Goal: Task Accomplishment & Management: Use online tool/utility

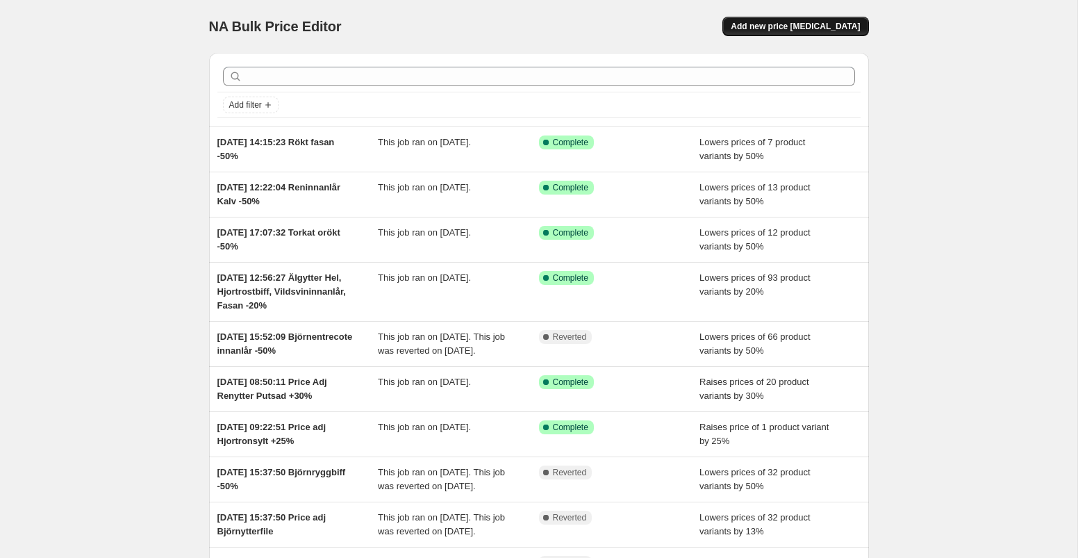
click at [775, 28] on span "Add new price [MEDICAL_DATA]" at bounding box center [795, 26] width 129 height 11
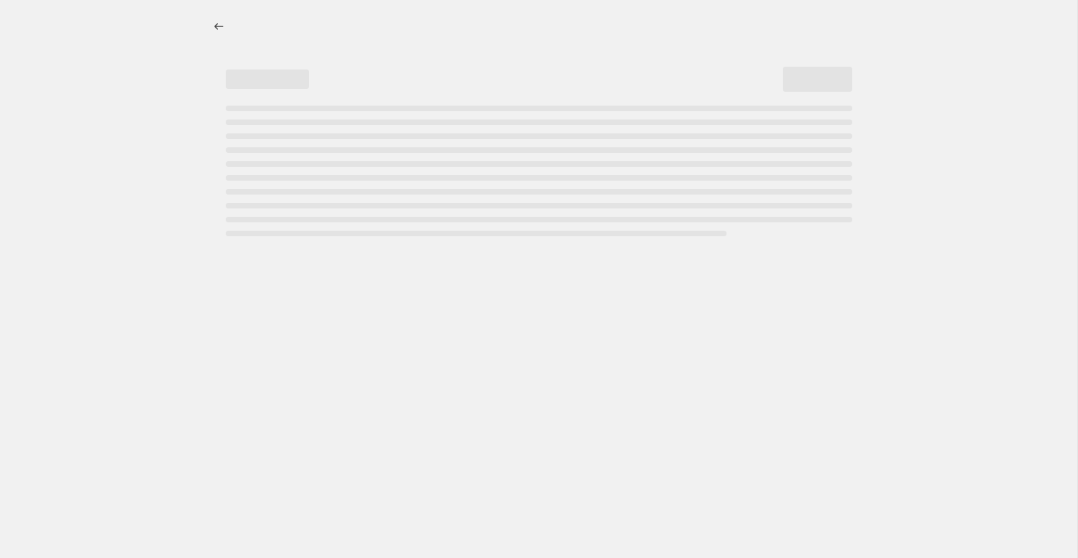
select select "percentage"
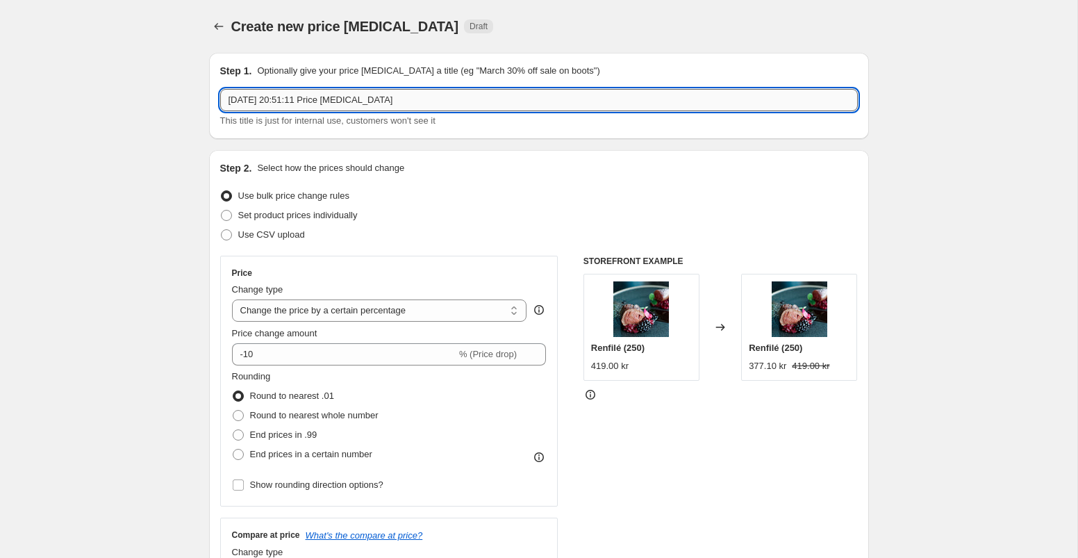
drag, startPoint x: 352, startPoint y: 104, endPoint x: 429, endPoint y: 107, distance: 77.2
click at [429, 107] on input "[DATE] 20:51:11 Price [MEDICAL_DATA]" at bounding box center [539, 100] width 638 height 22
type input "[DATE] 20:51:11 Price Adj Älggrytbitar +21%"
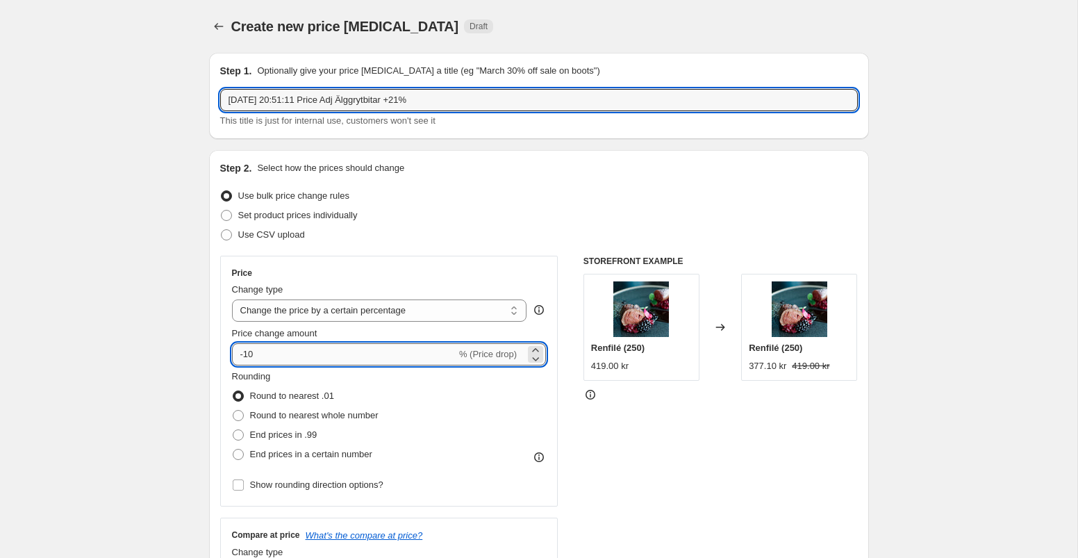
click at [296, 350] on input "-10" at bounding box center [344, 354] width 224 height 22
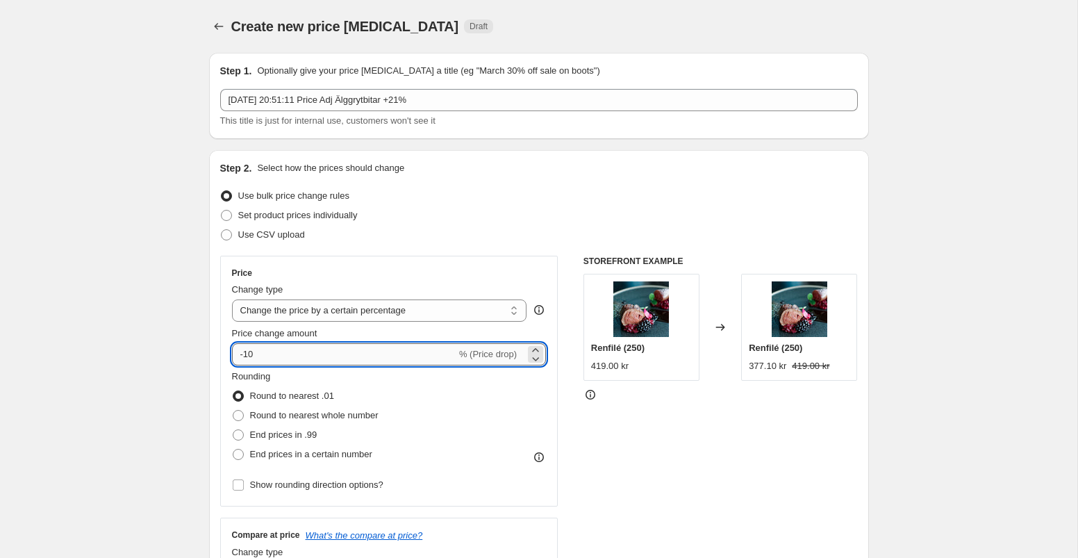
type input "-1"
type input "21"
click at [570, 416] on div "Price Change type Change the price to a certain amount Change the price by a ce…" at bounding box center [539, 426] width 638 height 340
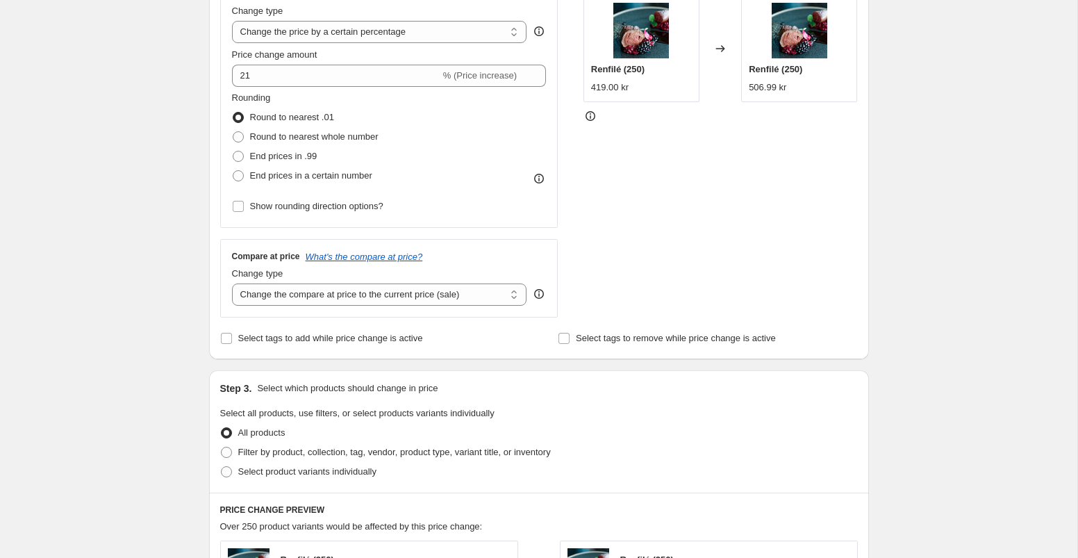
scroll to position [279, 0]
click at [502, 298] on select "Change the compare at price to the current price (sale) Change the compare at p…" at bounding box center [379, 294] width 295 height 22
select select "remove"
click at [232, 283] on select "Change the compare at price to the current price (sale) Change the compare at p…" at bounding box center [379, 294] width 295 height 22
click at [238, 175] on span at bounding box center [238, 174] width 11 height 11
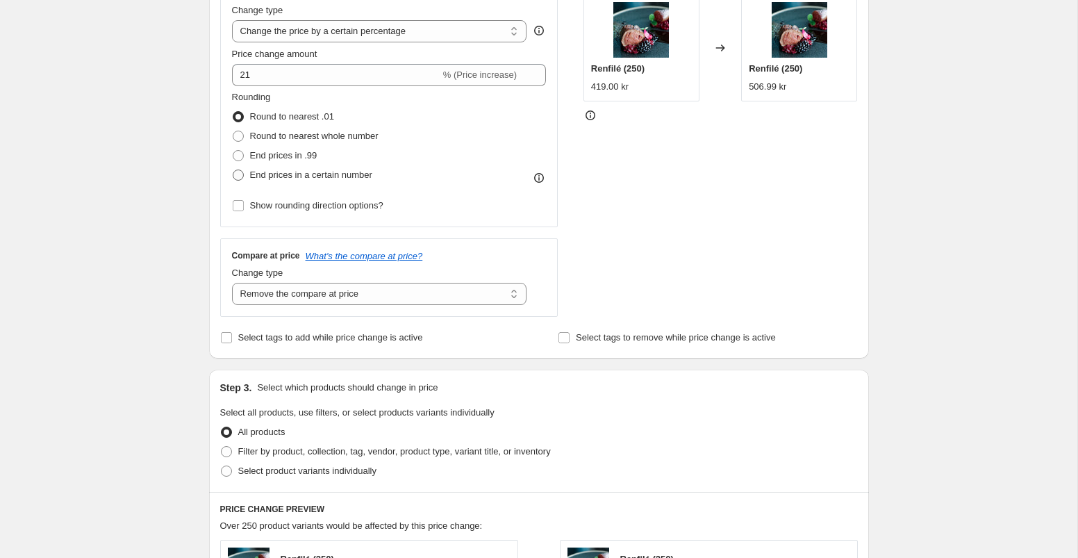
click at [233, 170] on input "End prices in a certain number" at bounding box center [233, 169] width 1 height 1
radio input "true"
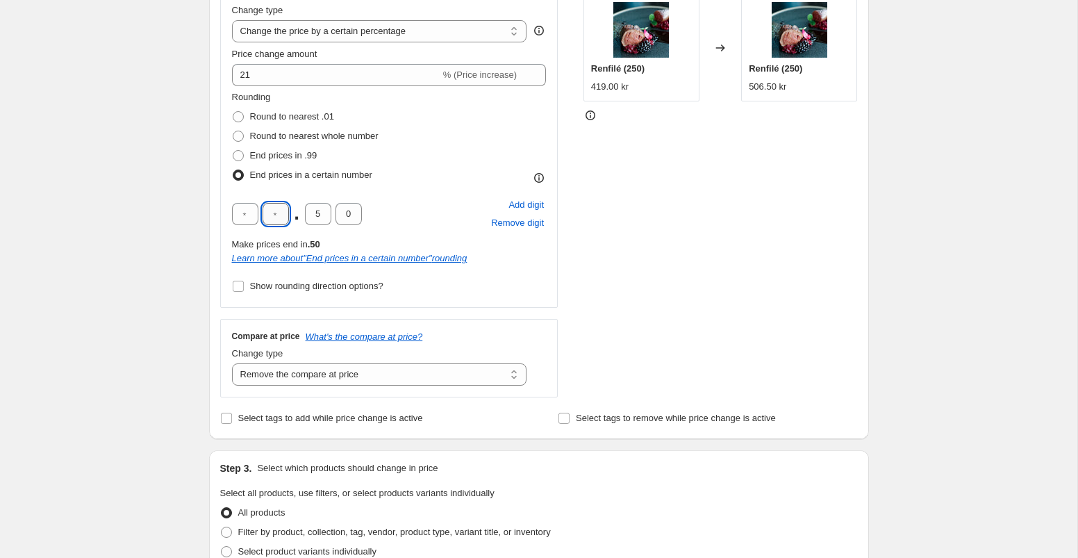
click at [279, 211] on input "text" at bounding box center [276, 214] width 26 height 22
type input "9"
type input "0"
click at [579, 276] on div "Price Change type Change the price to a certain amount Change the price by a ce…" at bounding box center [539, 186] width 638 height 421
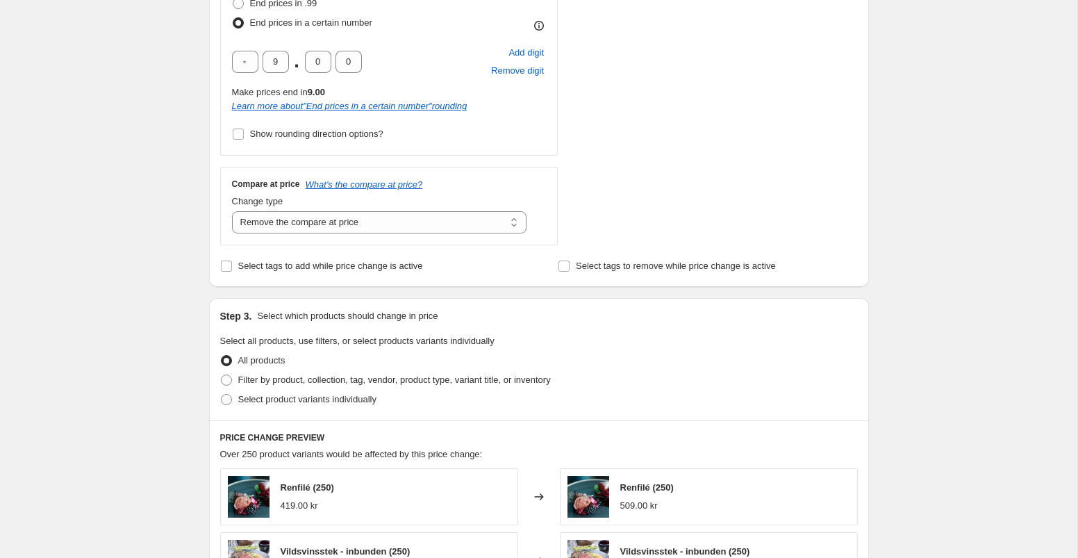
scroll to position [455, 0]
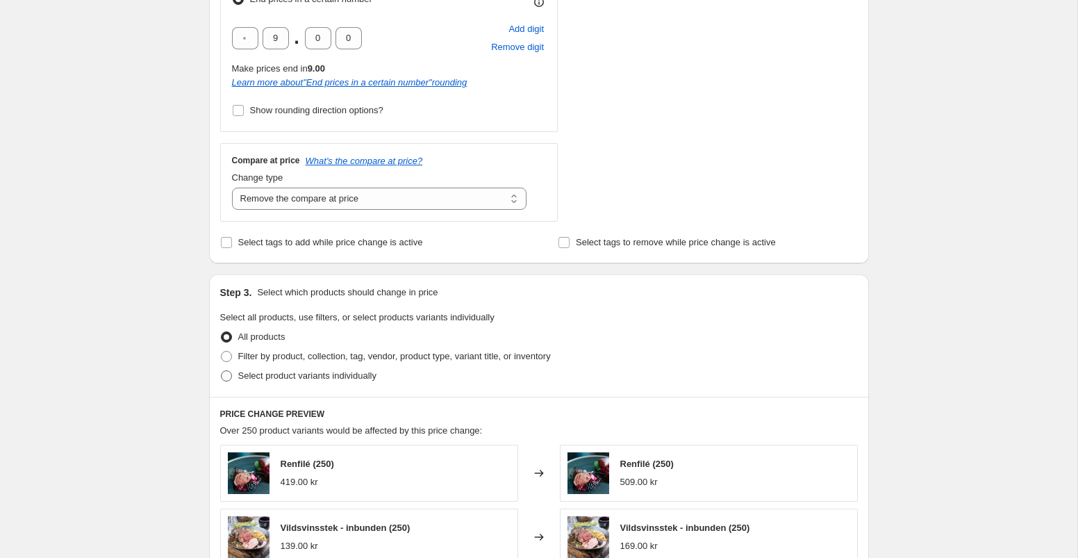
click at [226, 378] on span at bounding box center [226, 375] width 11 height 11
click at [222, 371] on input "Select product variants individually" at bounding box center [221, 370] width 1 height 1
radio input "true"
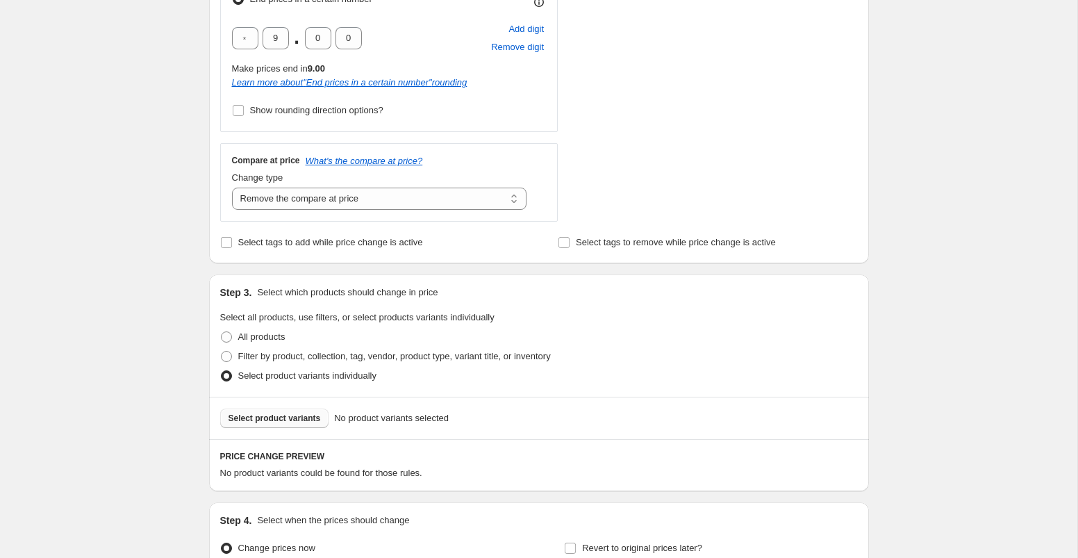
click at [265, 415] on span "Select product variants" at bounding box center [275, 418] width 92 height 11
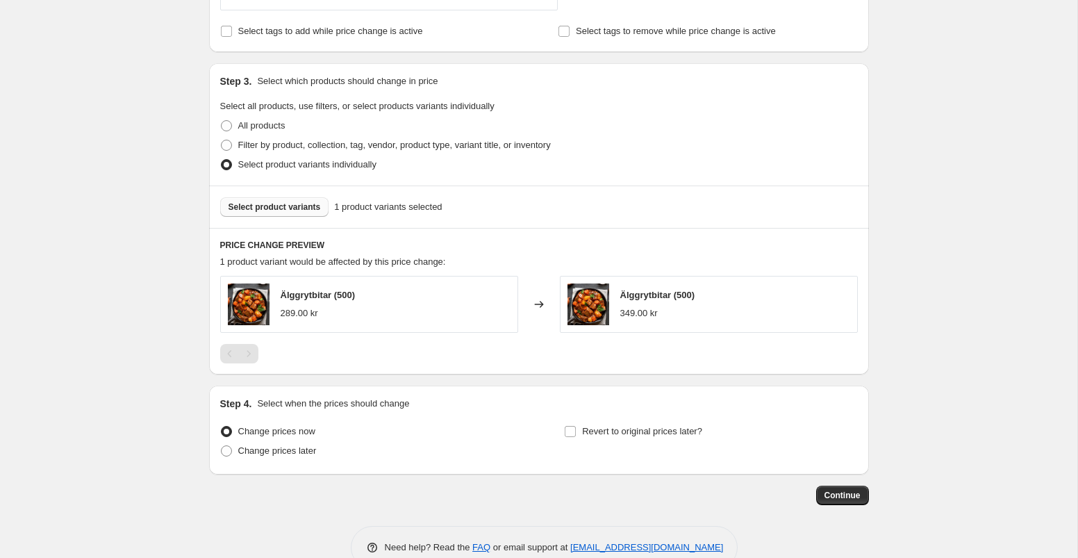
scroll to position [698, 0]
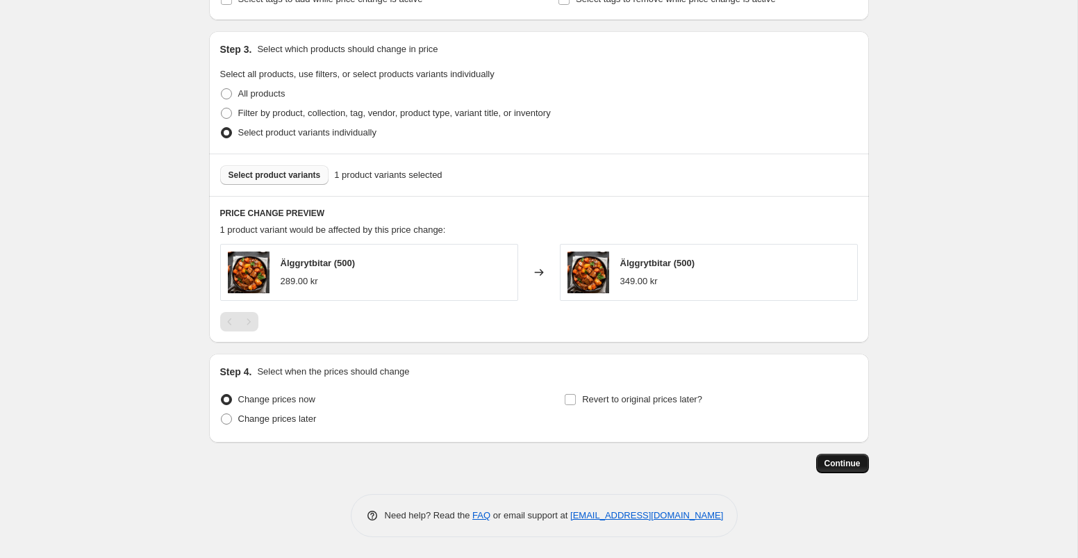
click at [834, 464] on span "Continue" at bounding box center [843, 463] width 36 height 11
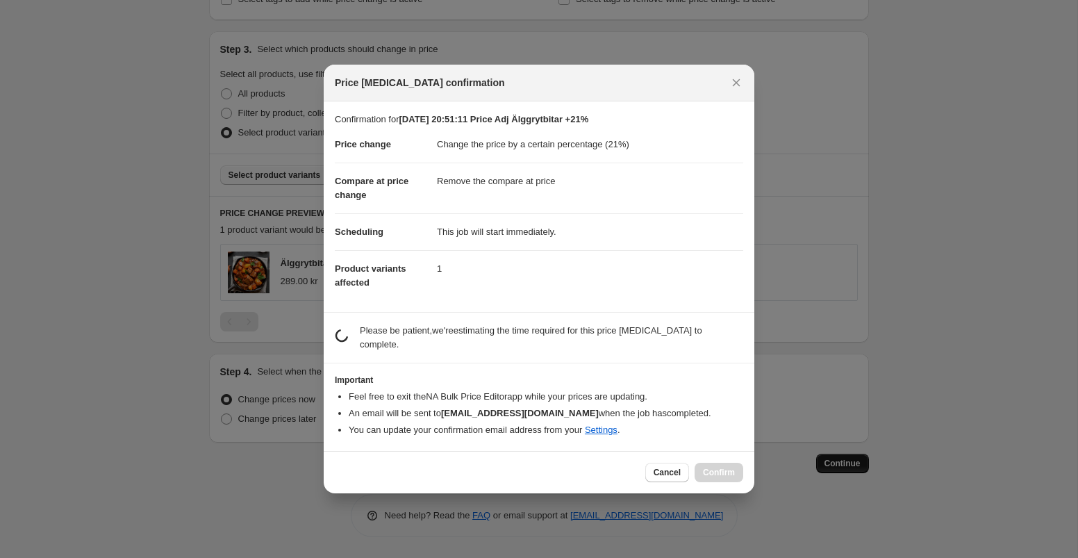
scroll to position [0, 0]
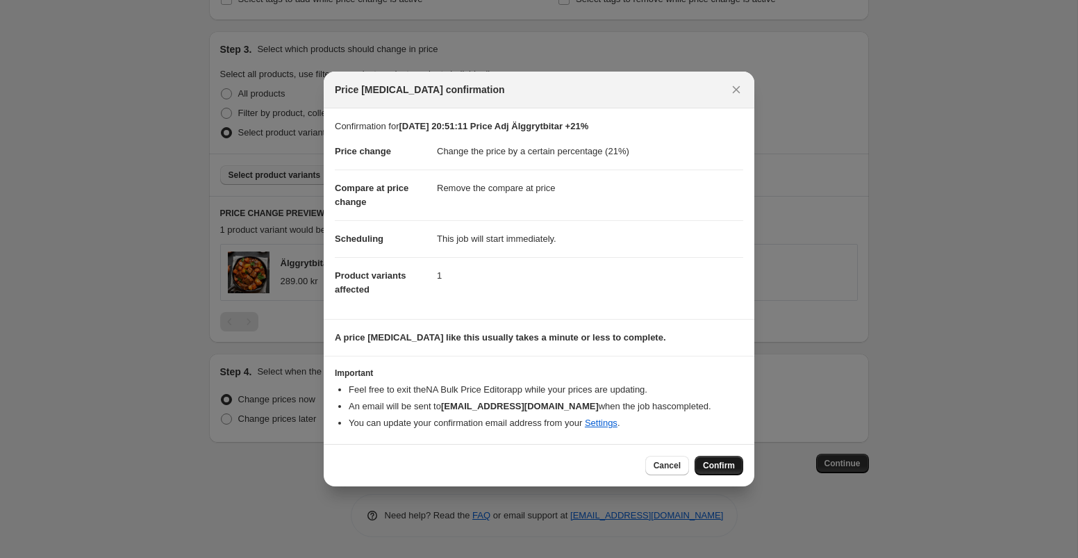
click at [718, 470] on span "Confirm" at bounding box center [719, 465] width 32 height 11
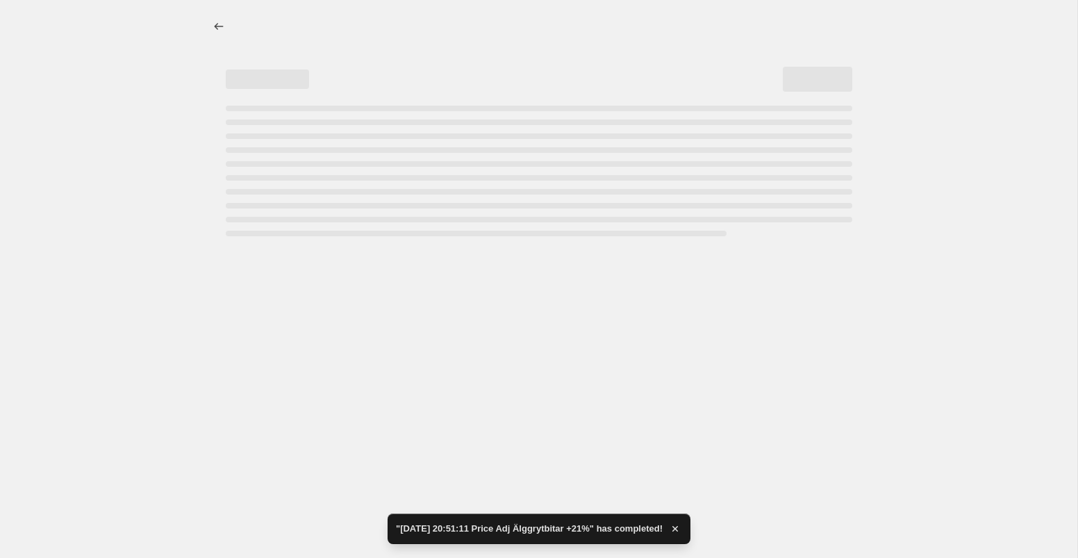
select select "percentage"
select select "remove"
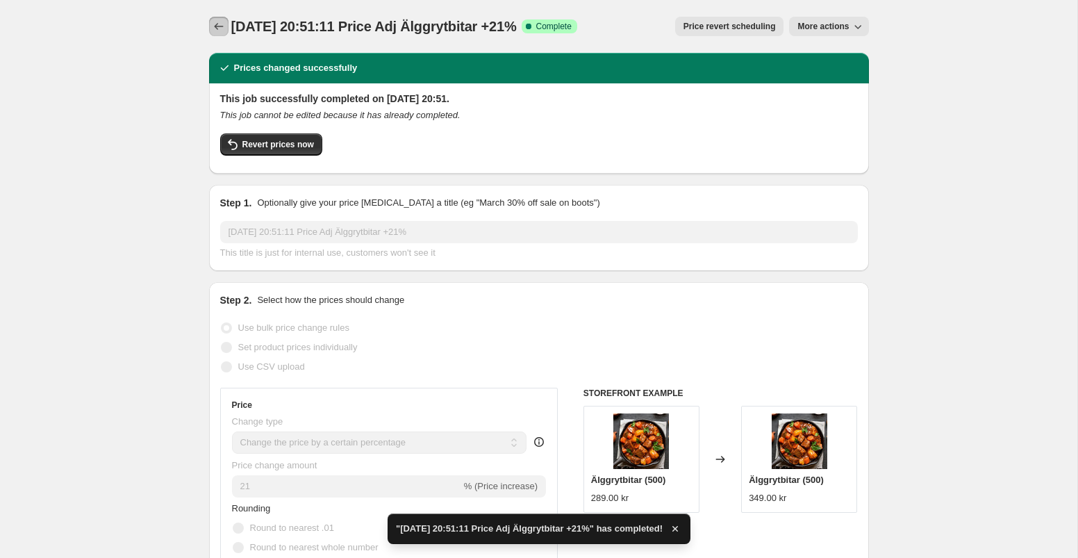
click at [216, 22] on icon "Price change jobs" at bounding box center [219, 26] width 14 height 14
